Goal: Use online tool/utility: Use online tool/utility

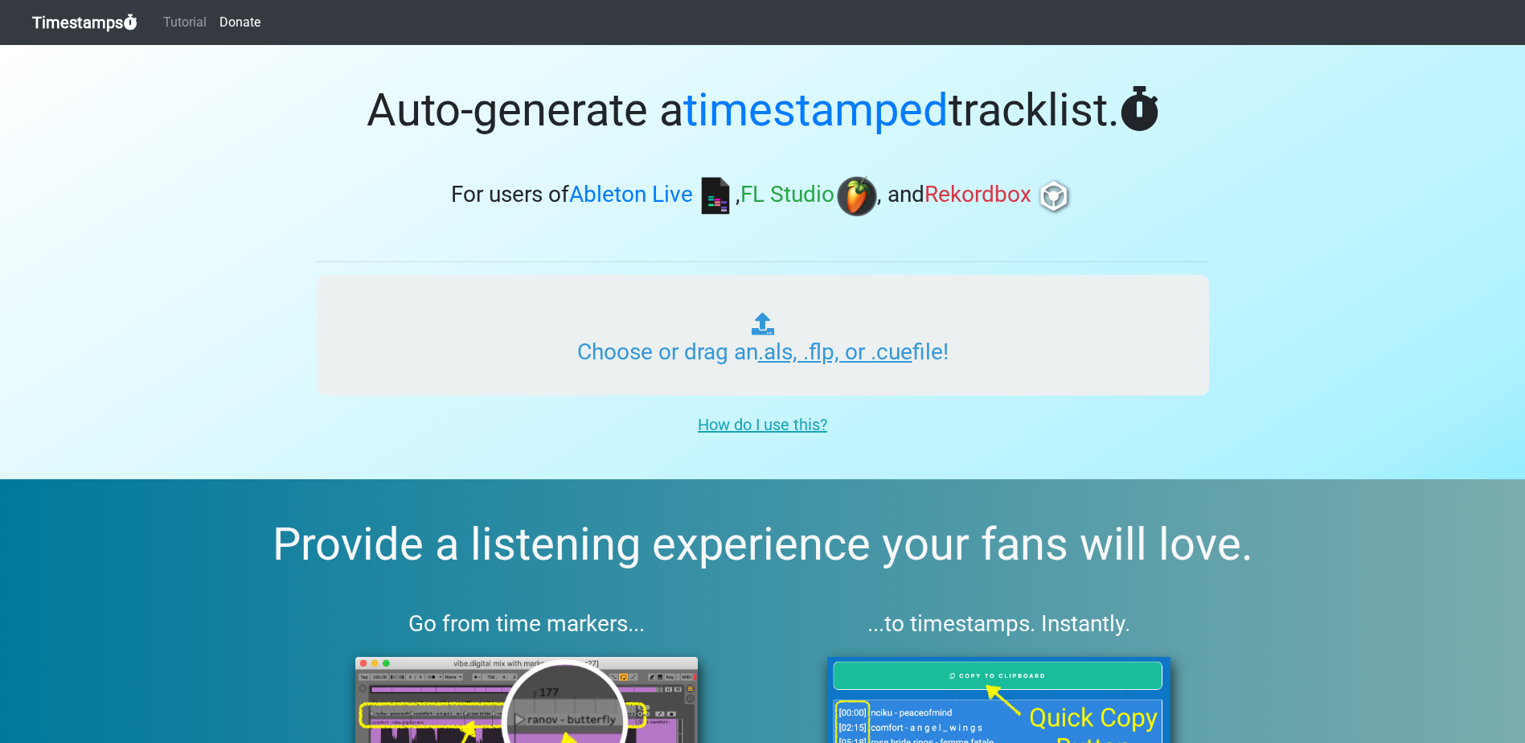
click at [813, 350] on input "Choose or drag an .als, .flp, or .cue file!" at bounding box center [763, 335] width 892 height 121
type input "C:\fakepath\01 A Night To Remember Vol.14.cue"
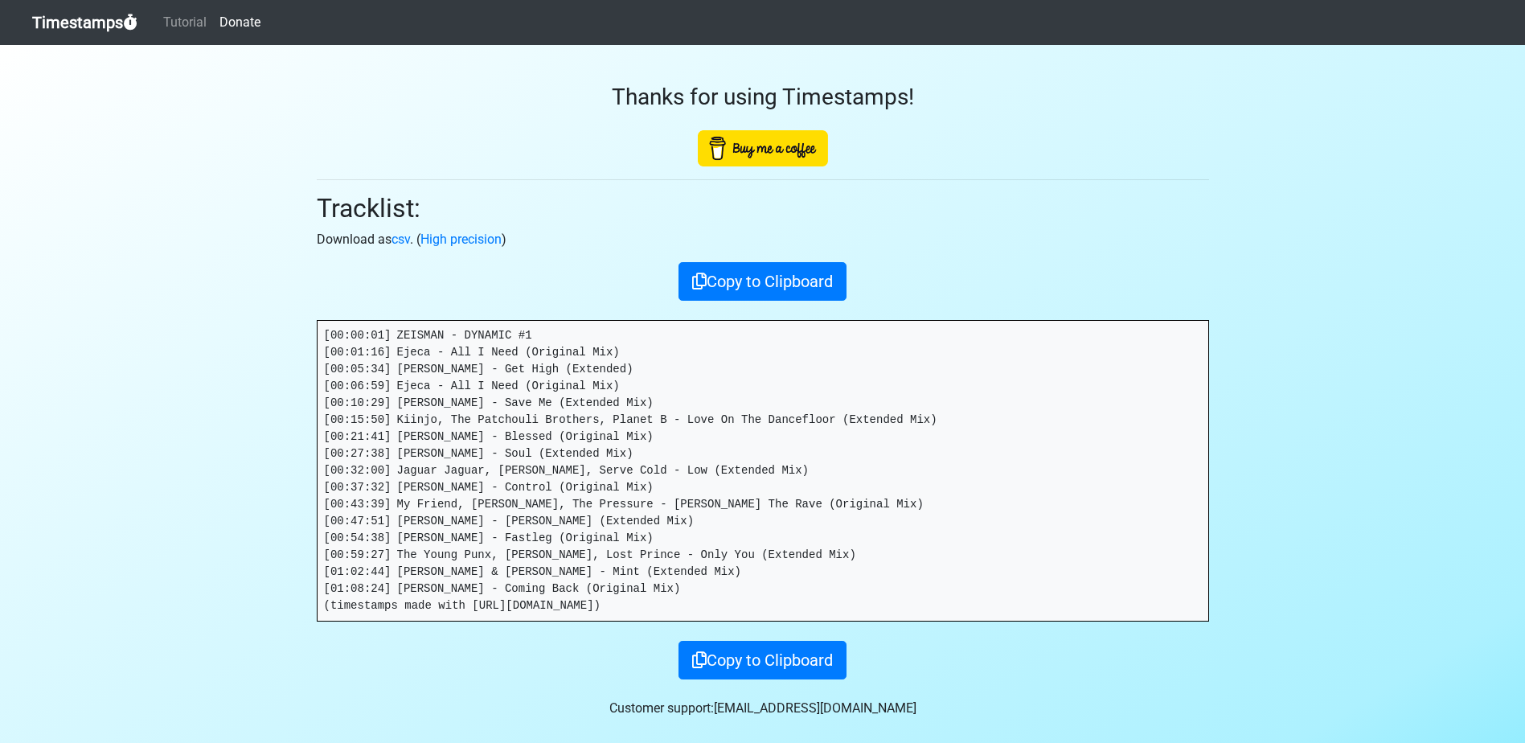
scroll to position [48, 0]
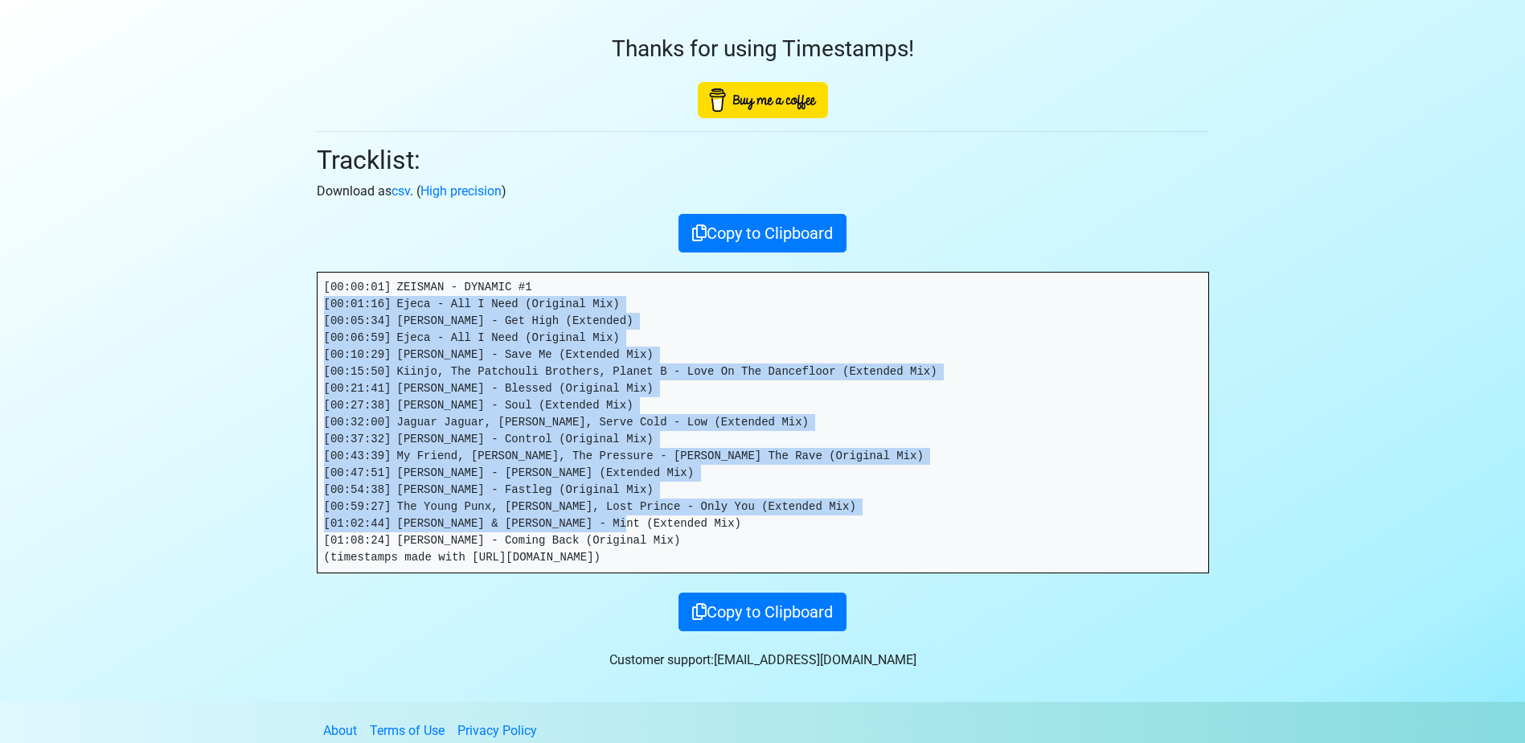
drag, startPoint x: 323, startPoint y: 304, endPoint x: 704, endPoint y: 538, distance: 447.1
click at [704, 538] on pre "[00:00:01] ZEISMAN - DYNAMIC #1 [00:01:16] Ejeca - All I Need (Original Mix) [0…" at bounding box center [763, 423] width 891 height 300
copy pre "[00:01:16] Ejeca - All I Need (Original Mix) [00:05:34] [PERSON_NAME] - Get Hig…"
